Goal: Task Accomplishment & Management: Use online tool/utility

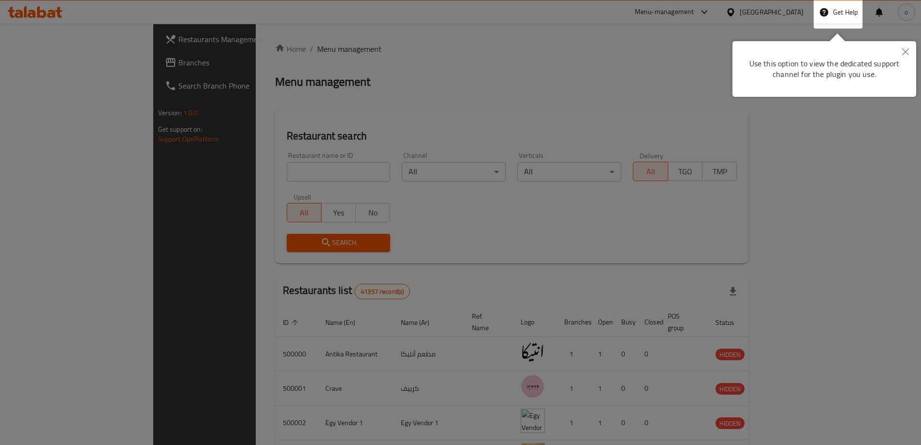
click at [901, 46] on button "Close" at bounding box center [905, 52] width 21 height 22
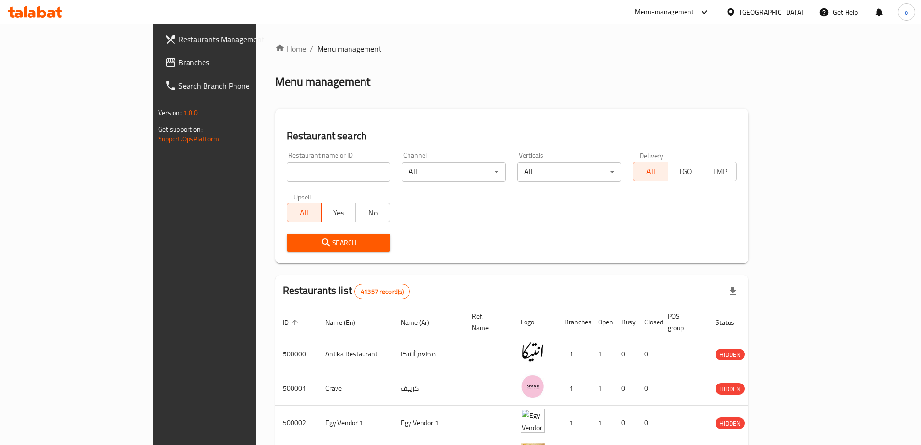
drag, startPoint x: 793, startPoint y: 14, endPoint x: 797, endPoint y: 24, distance: 11.1
click at [793, 14] on div "Egypt" at bounding box center [772, 12] width 64 height 11
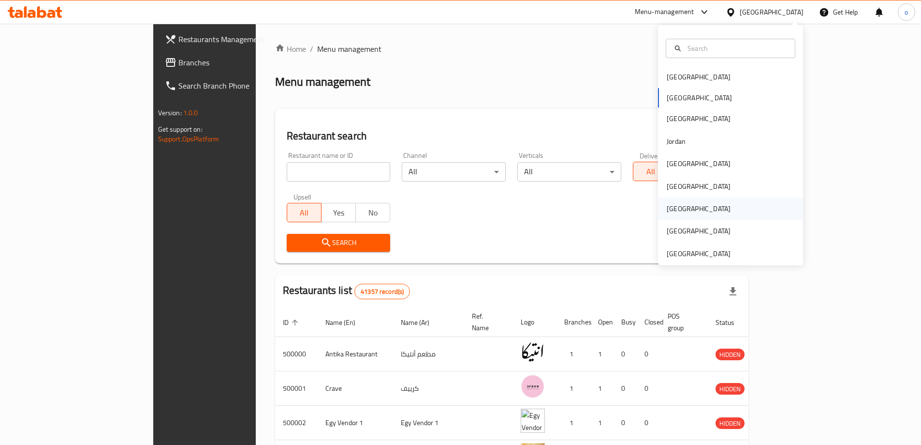
click at [700, 211] on div "Qatar" at bounding box center [730, 208] width 145 height 22
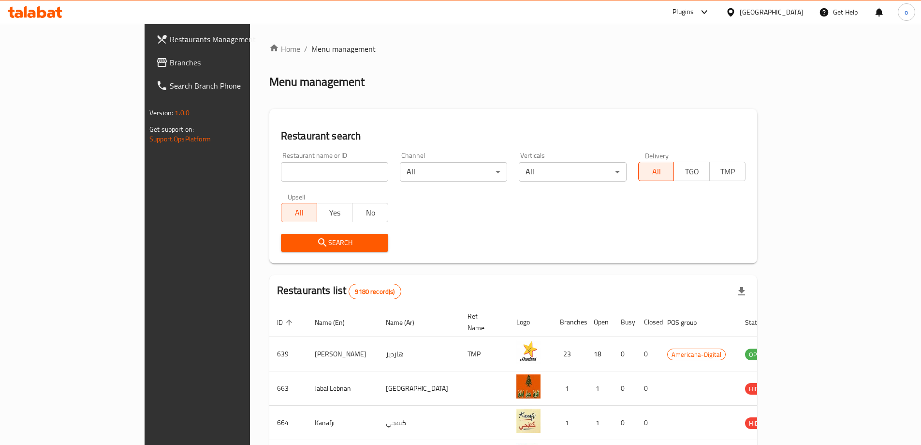
click at [170, 63] on span "Branches" at bounding box center [230, 63] width 121 height 12
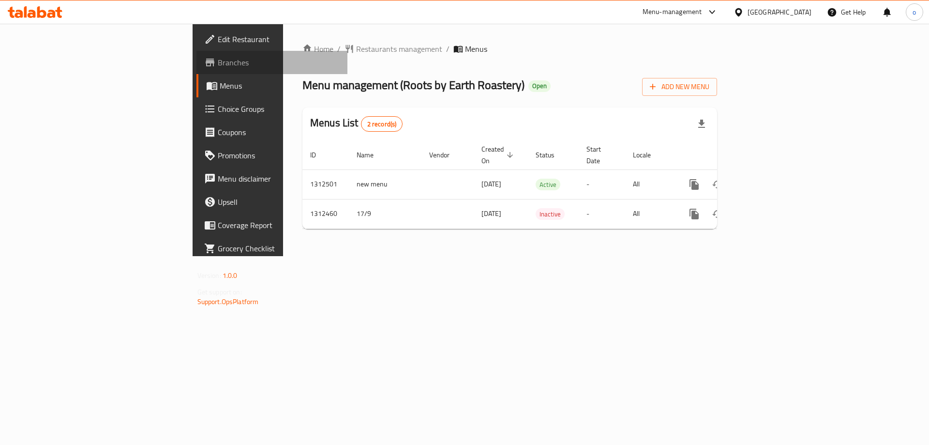
click at [218, 61] on span "Branches" at bounding box center [279, 63] width 122 height 12
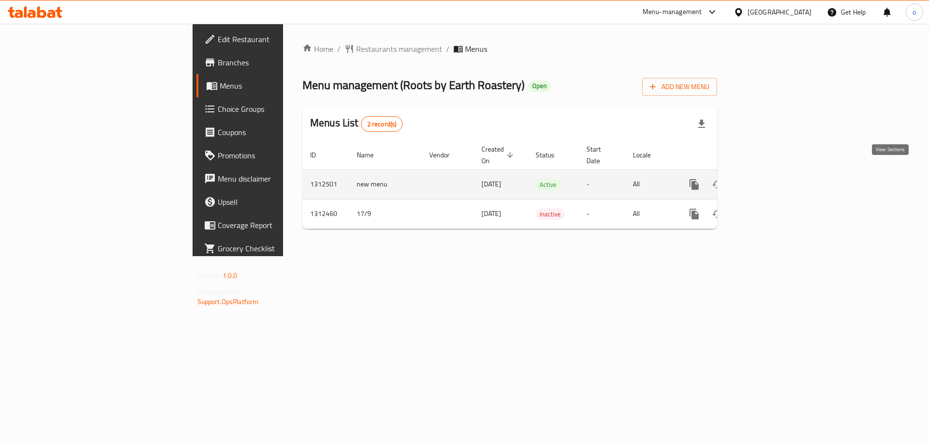
click at [768, 180] on icon "enhanced table" at bounding box center [763, 184] width 9 height 9
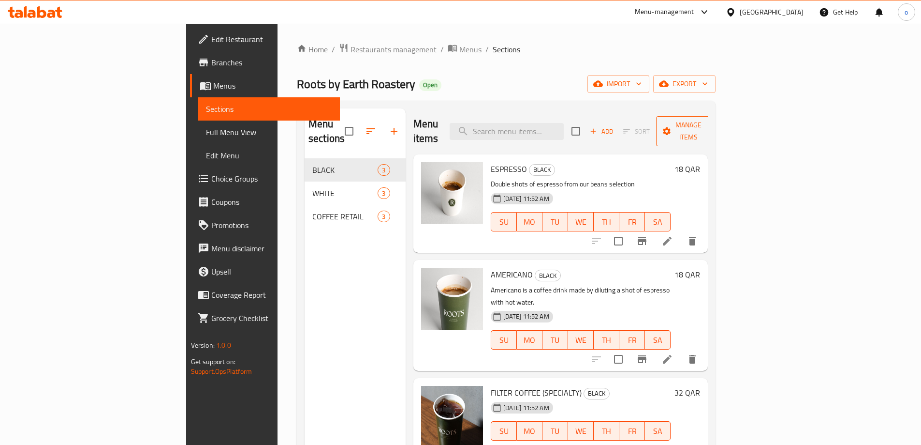
click at [715, 126] on icon "button" at bounding box center [711, 131] width 10 height 10
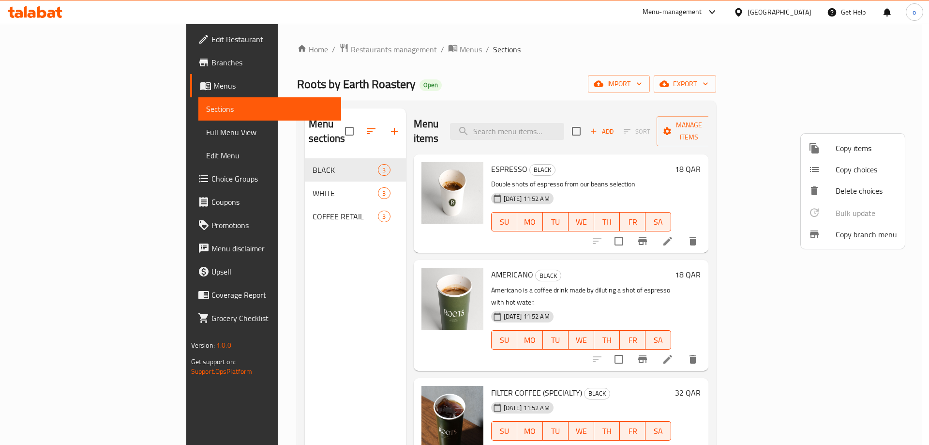
click at [848, 234] on span "Copy branch menu" at bounding box center [865, 234] width 61 height 12
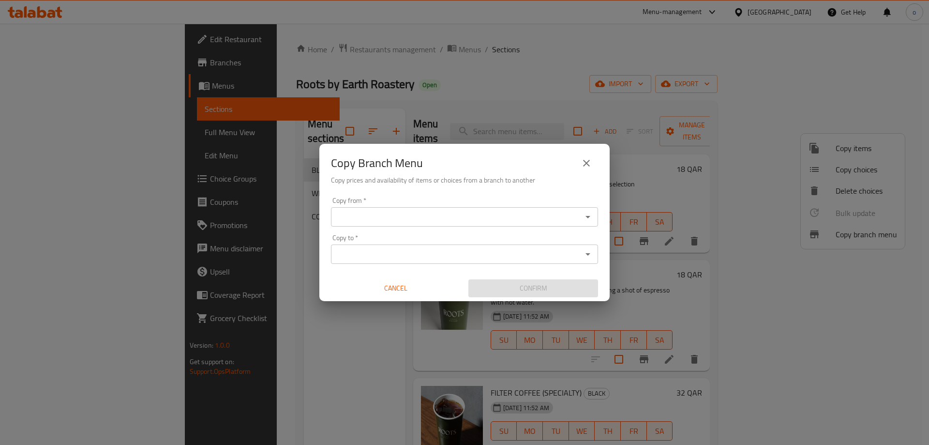
click at [539, 218] on input "Copy from   *" at bounding box center [456, 217] width 245 height 14
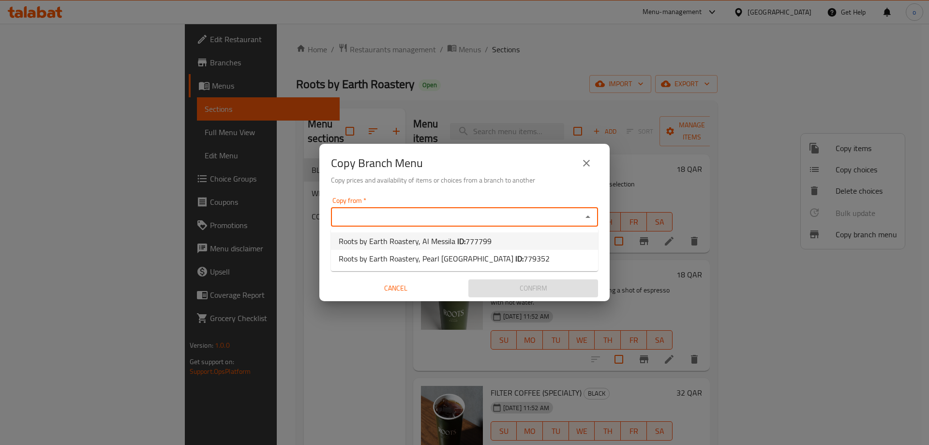
click at [457, 239] on b "ID:" at bounding box center [461, 241] width 8 height 15
type input "Roots by Earth Roastery, Al Messila"
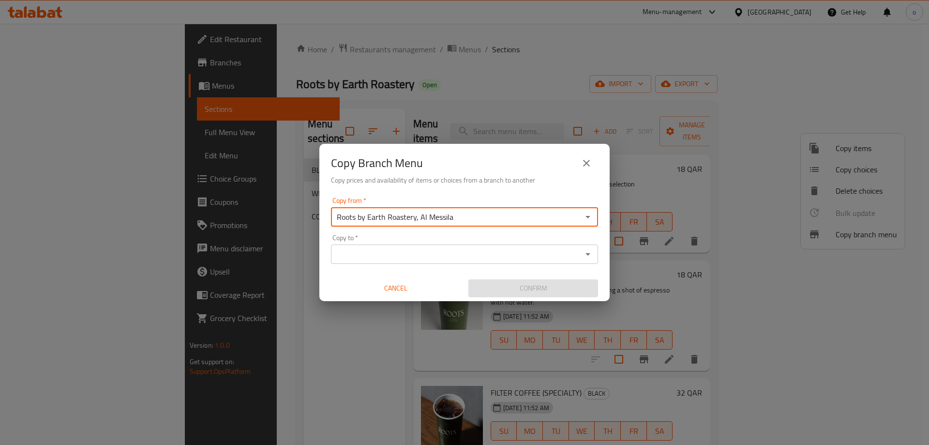
click at [531, 254] on input "Copy to   *" at bounding box center [456, 254] width 245 height 14
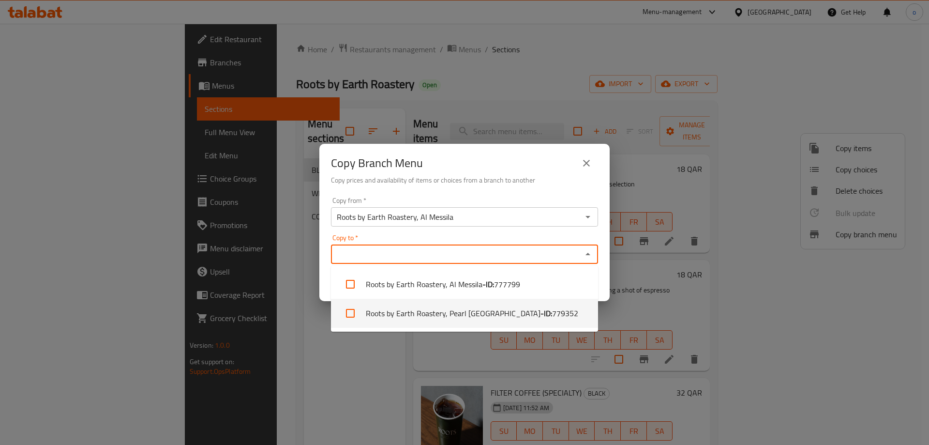
click at [552, 307] on span "779352" at bounding box center [565, 313] width 26 height 12
checkbox input "true"
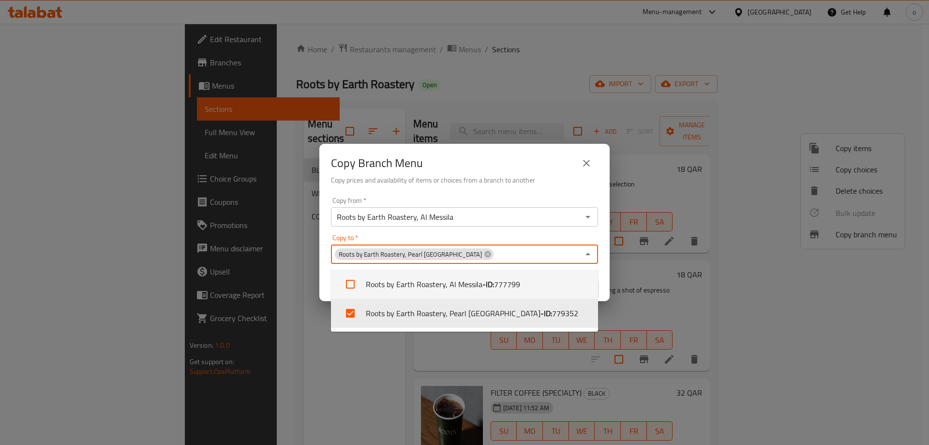
click at [516, 180] on h6 "Copy prices and availability of items or choices from a branch to another" at bounding box center [464, 180] width 267 height 11
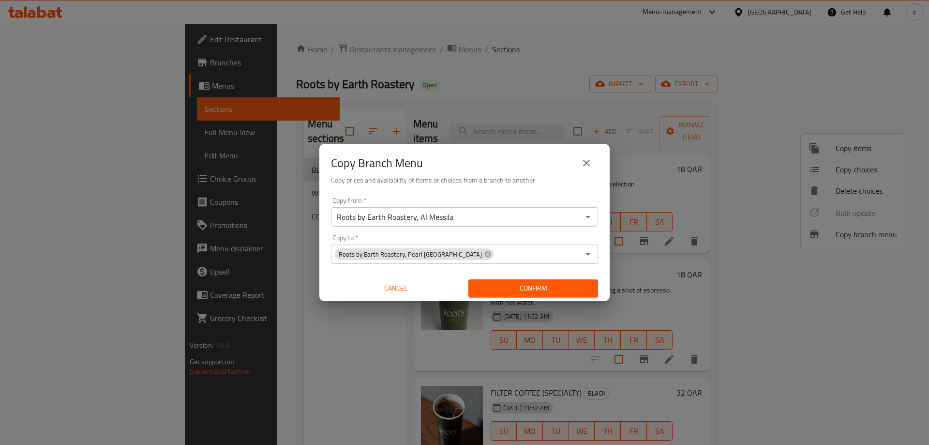
click at [500, 286] on span "Confirm" at bounding box center [533, 288] width 114 height 12
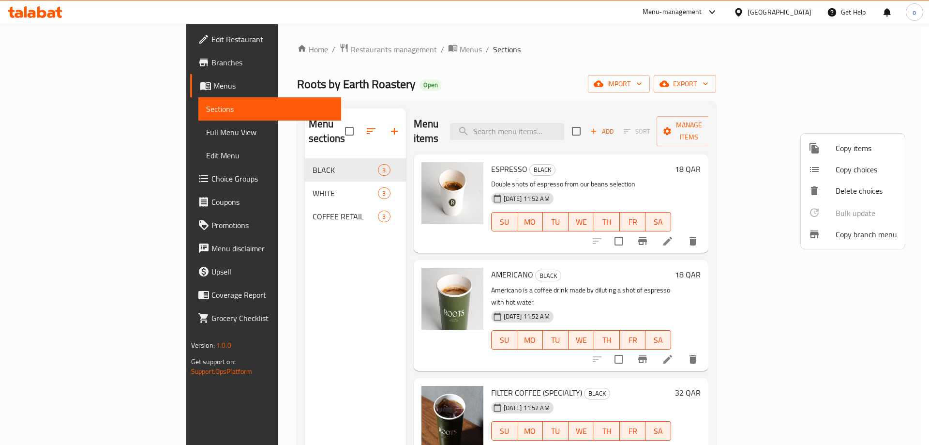
click at [43, 62] on div at bounding box center [464, 222] width 929 height 445
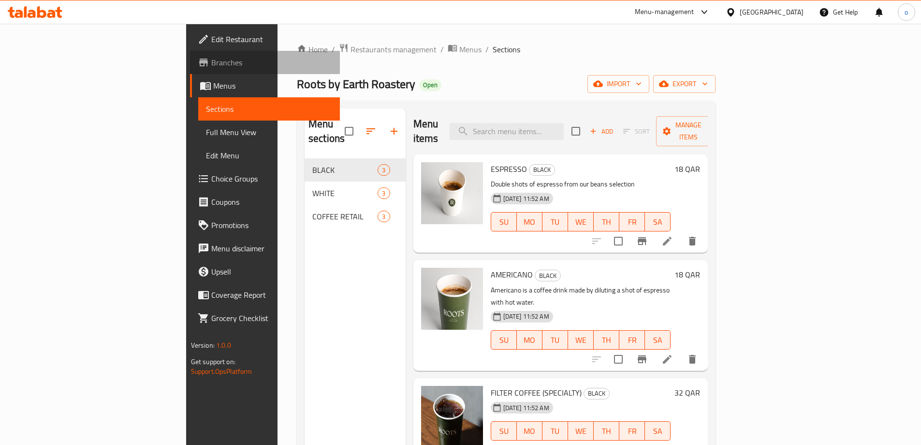
click at [211, 62] on span "Branches" at bounding box center [271, 63] width 121 height 12
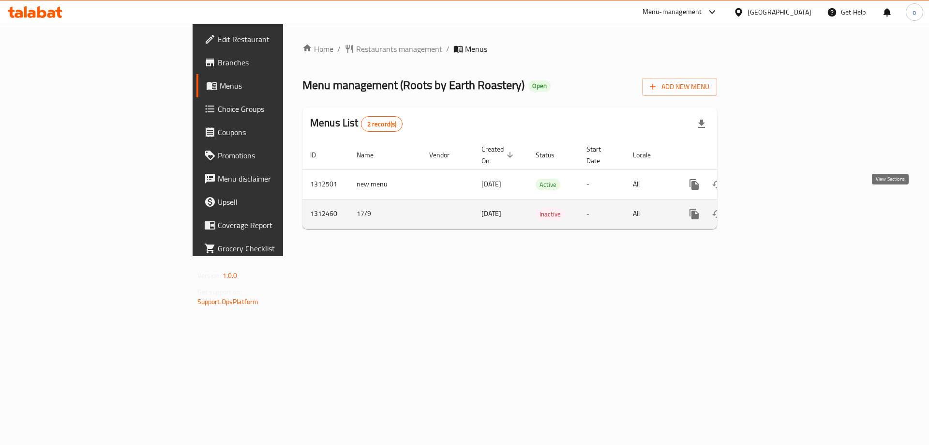
click at [770, 208] on icon "enhanced table" at bounding box center [764, 214] width 12 height 12
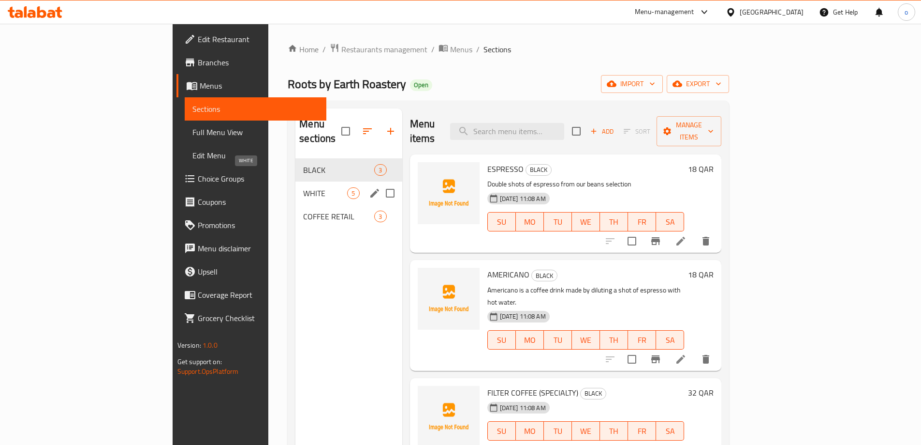
click at [303, 187] on span "WHITE" at bounding box center [325, 193] width 44 height 12
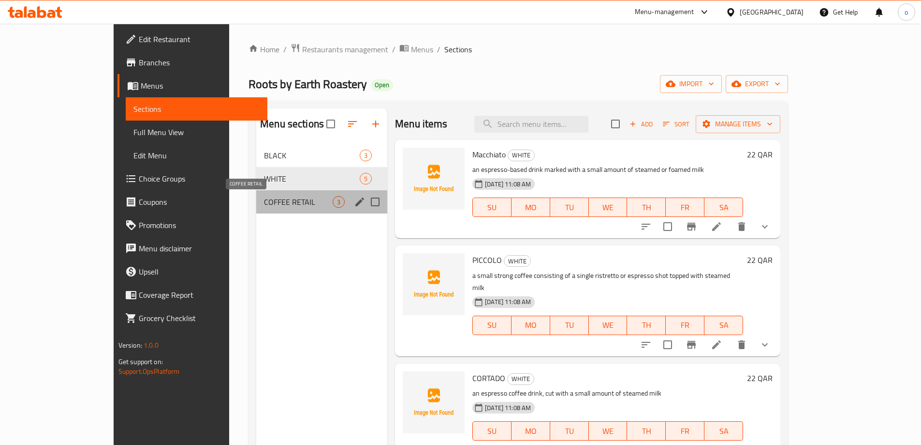
click at [268, 203] on span "COFFEE RETAIL" at bounding box center [298, 202] width 69 height 12
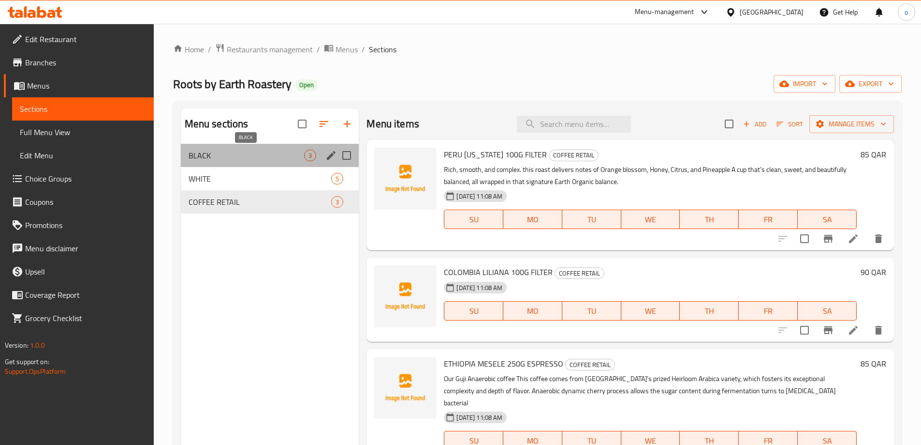
click at [281, 154] on span "BLACK" at bounding box center [247, 155] width 116 height 12
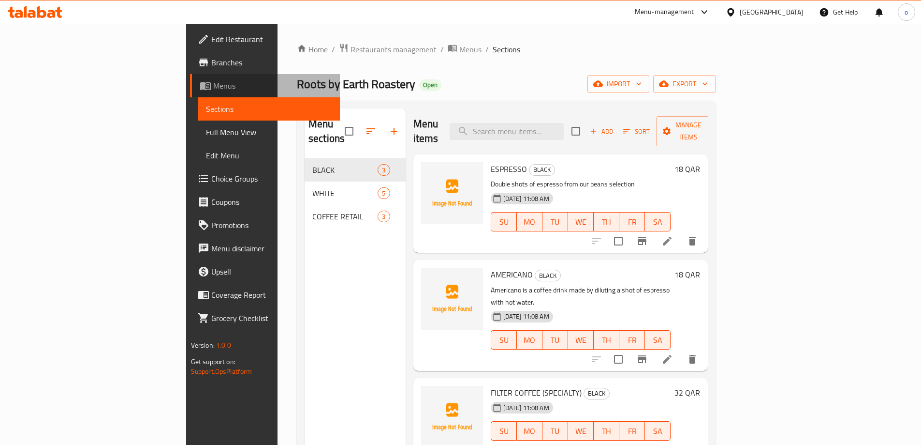
click at [213, 84] on span "Menus" at bounding box center [272, 86] width 119 height 12
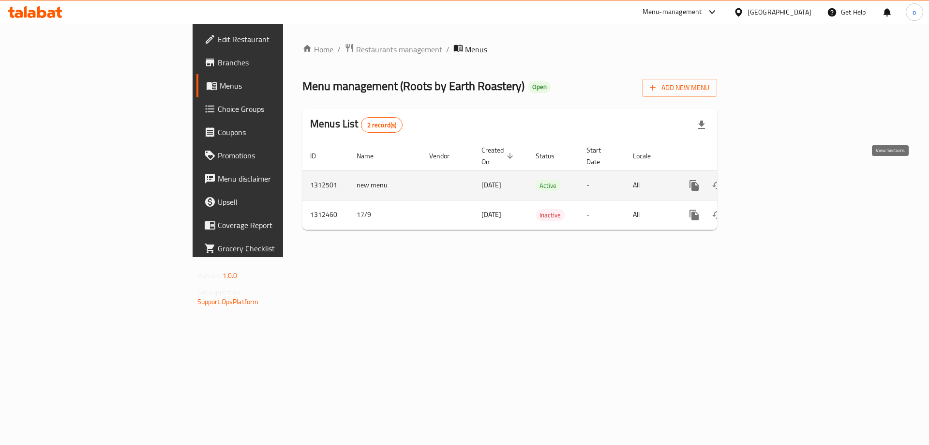
click at [770, 179] on icon "enhanced table" at bounding box center [764, 185] width 12 height 12
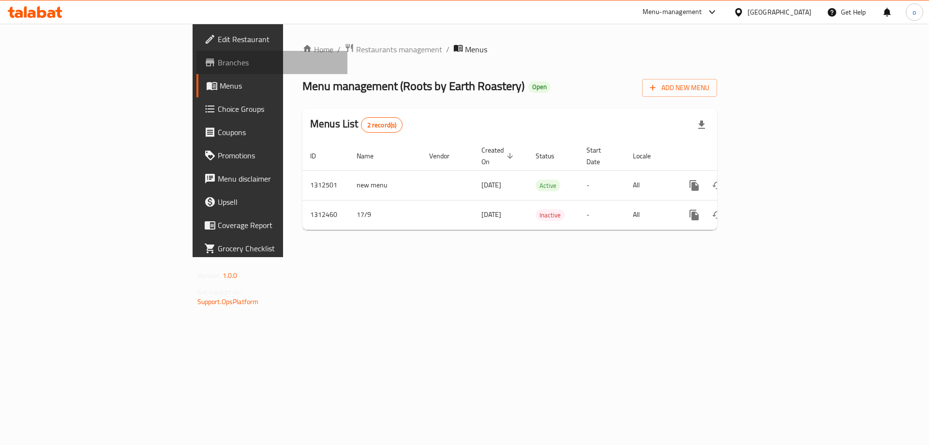
click at [196, 54] on link "Branches" at bounding box center [271, 62] width 151 height 23
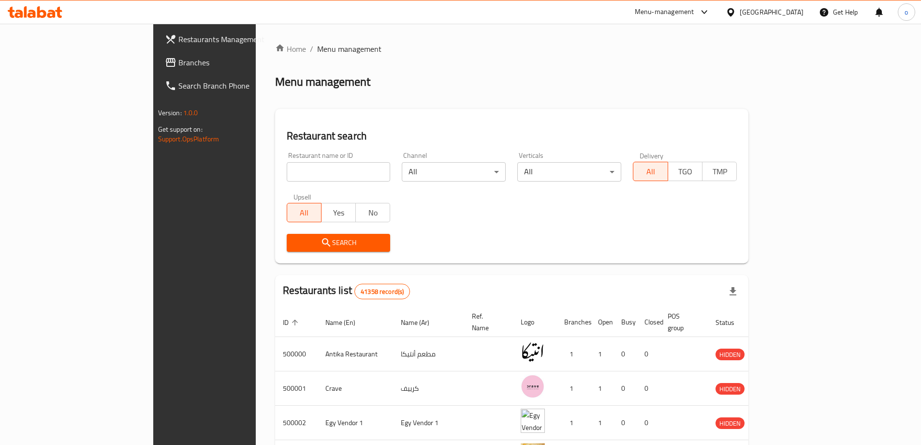
click at [178, 59] on span "Branches" at bounding box center [238, 63] width 121 height 12
